Goal: Information Seeking & Learning: Learn about a topic

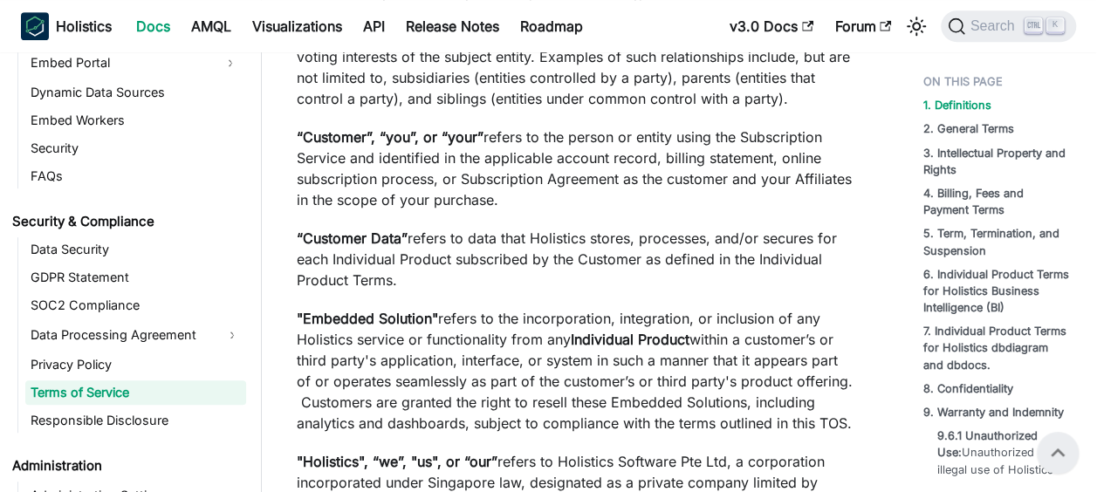
scroll to position [320, 0]
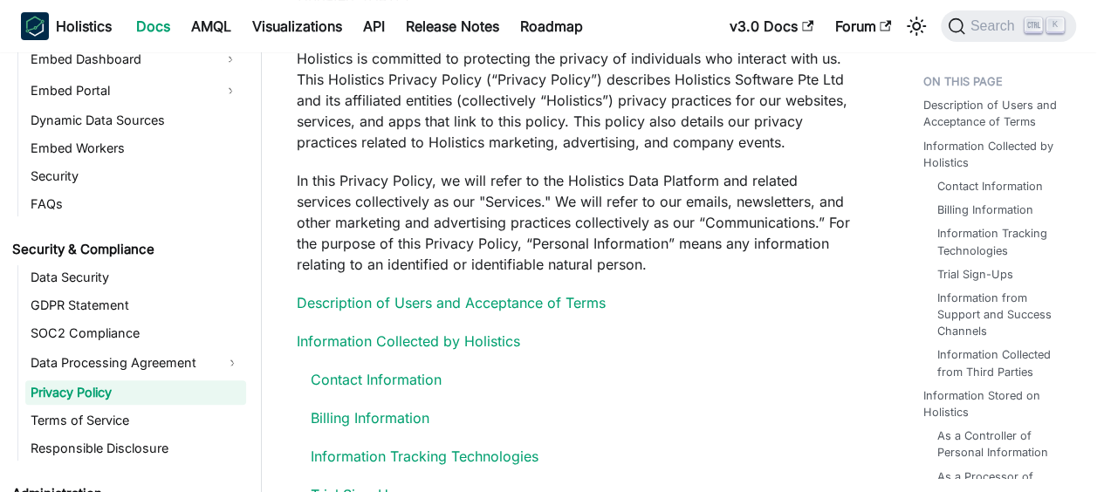
scroll to position [175, 0]
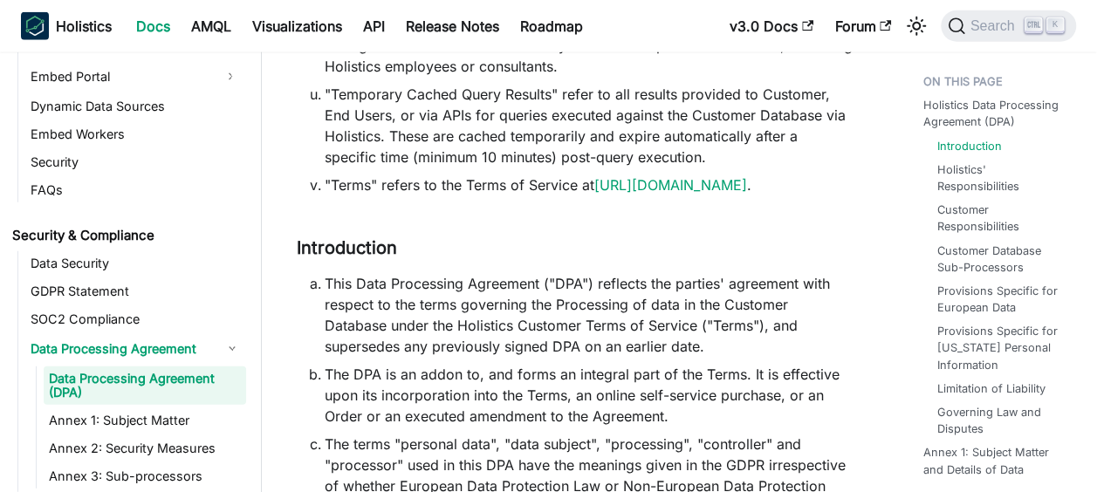
scroll to position [2356, 0]
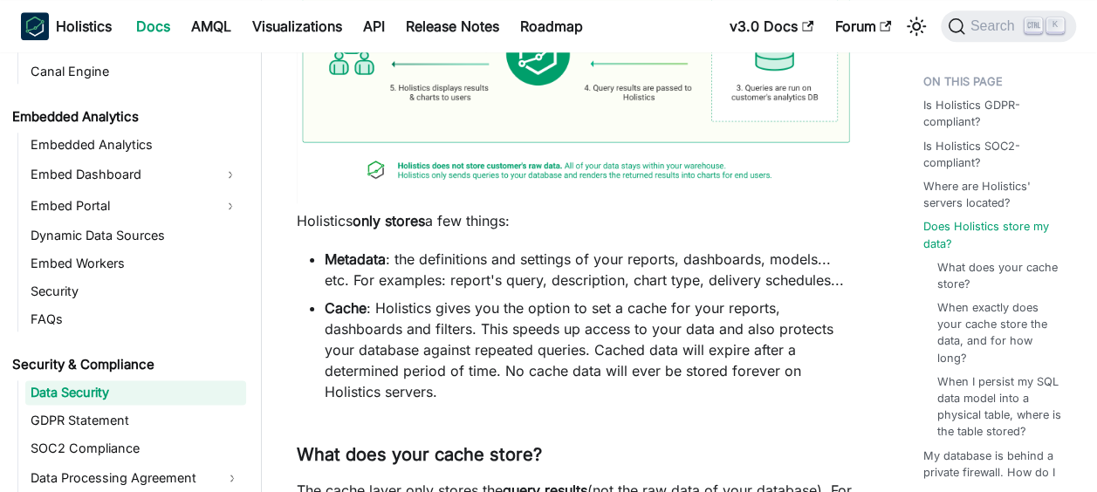
scroll to position [873, 0]
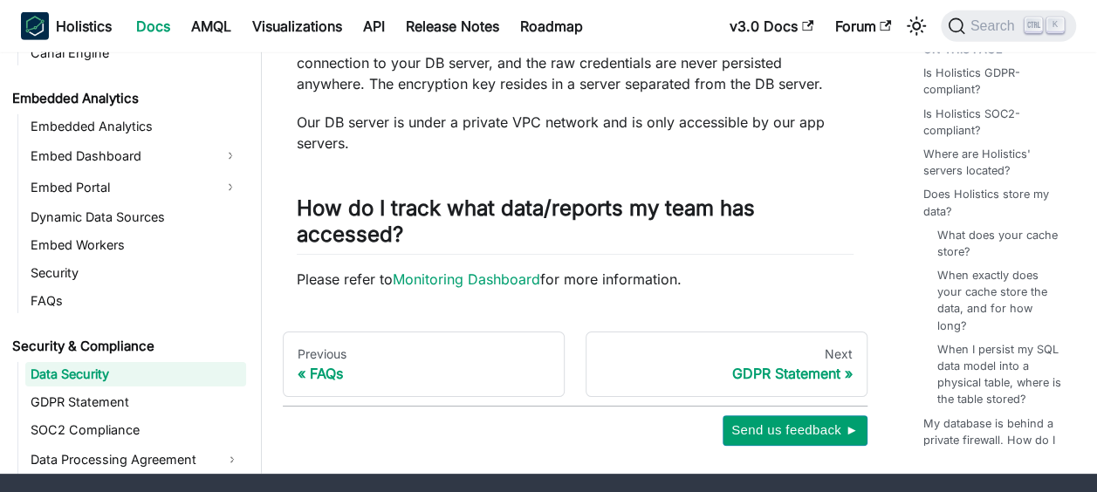
scroll to position [2685, 0]
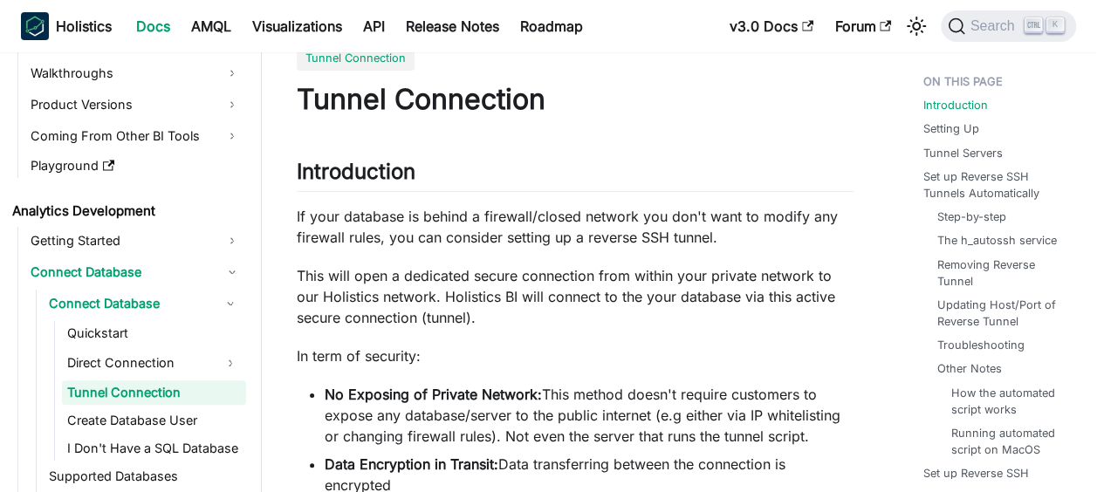
scroll to position [349, 0]
